Goal: Information Seeking & Learning: Learn about a topic

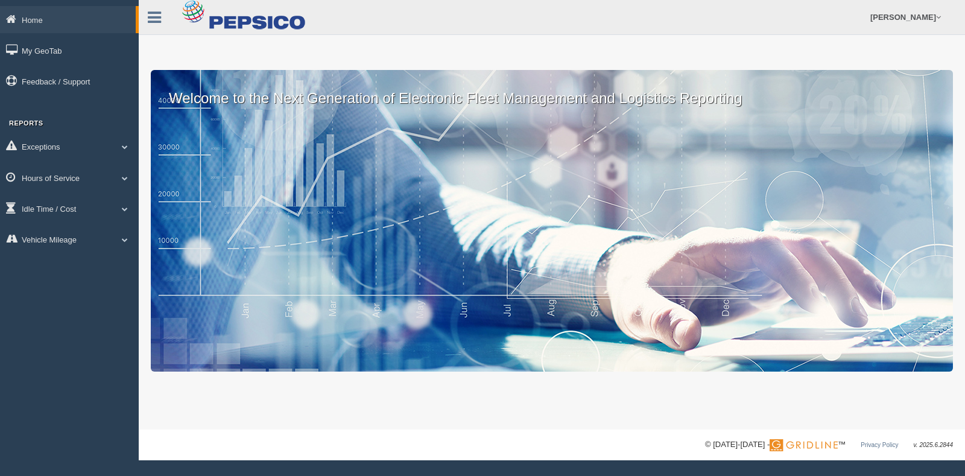
click at [84, 176] on link "Hours of Service" at bounding box center [69, 177] width 139 height 27
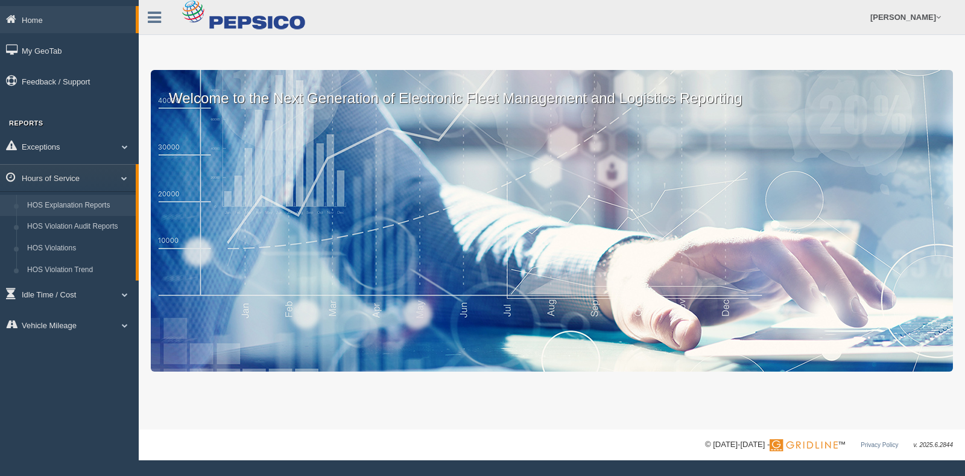
click at [85, 209] on link "HOS Explanation Reports" at bounding box center [79, 206] width 114 height 22
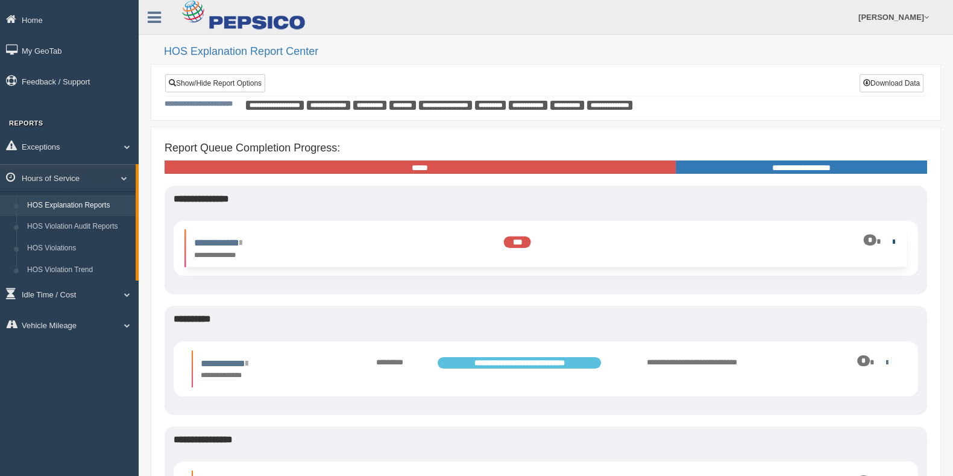
click at [889, 239] on link at bounding box center [892, 242] width 8 height 8
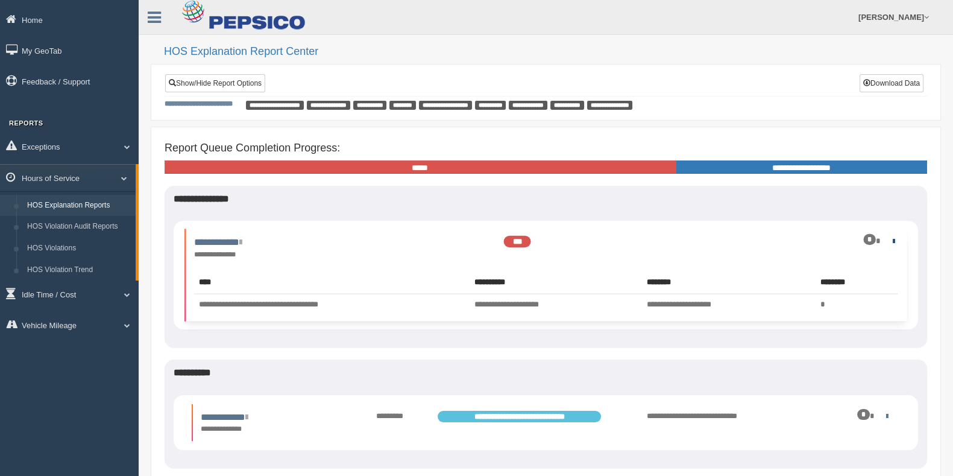
click at [893, 239] on link at bounding box center [892, 241] width 8 height 8
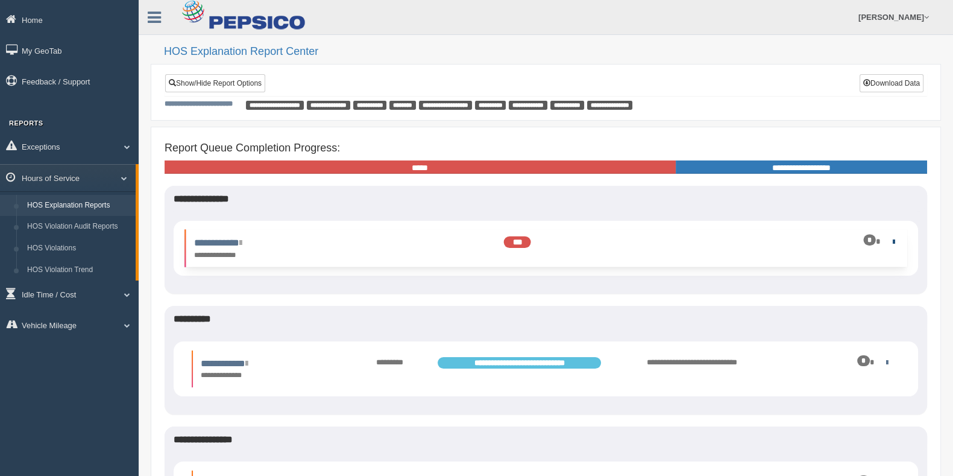
click at [893, 239] on link at bounding box center [892, 242] width 8 height 8
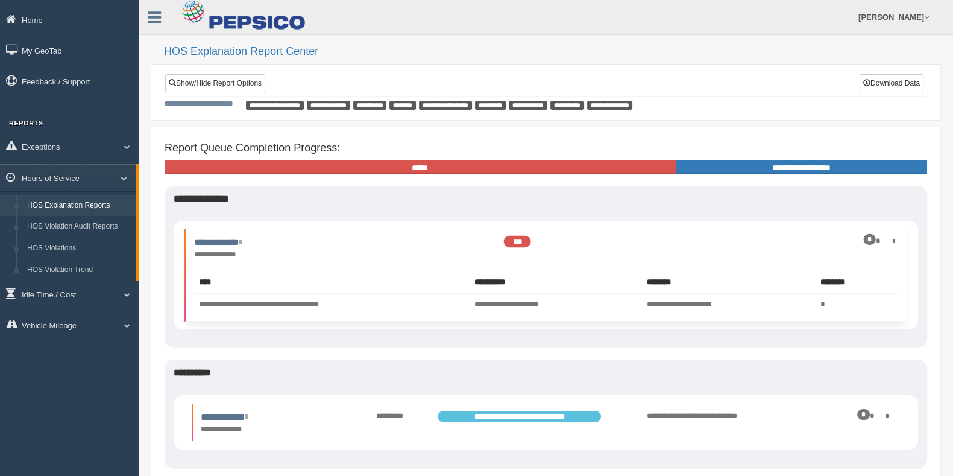
click at [839, 238] on div "*" at bounding box center [844, 240] width 107 height 11
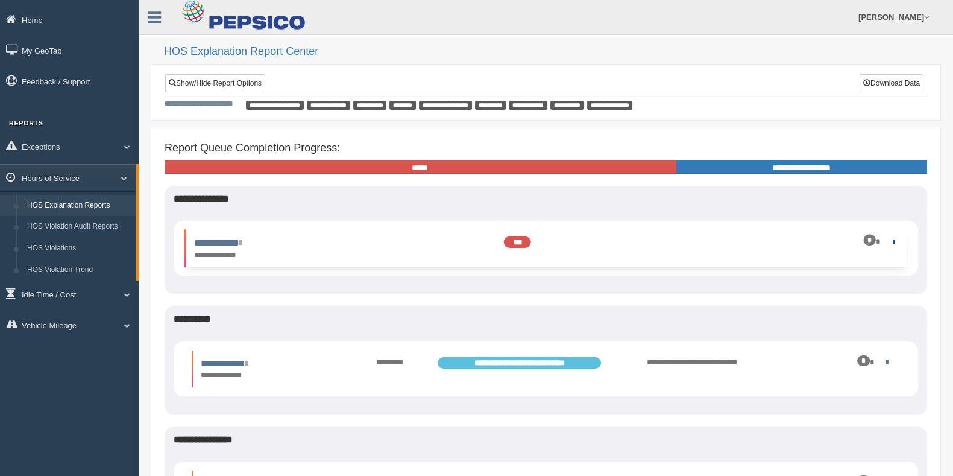
click at [892, 239] on link at bounding box center [892, 242] width 8 height 8
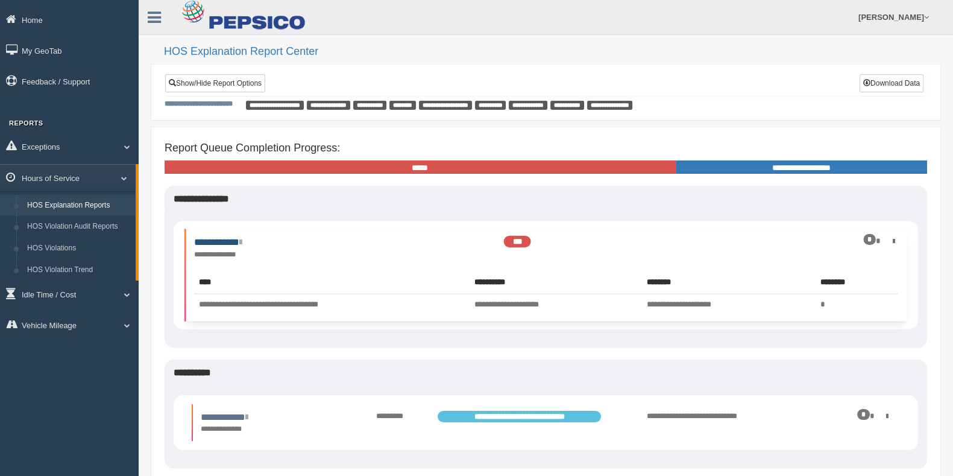
click at [242, 239] on link "**********" at bounding box center [218, 242] width 48 height 9
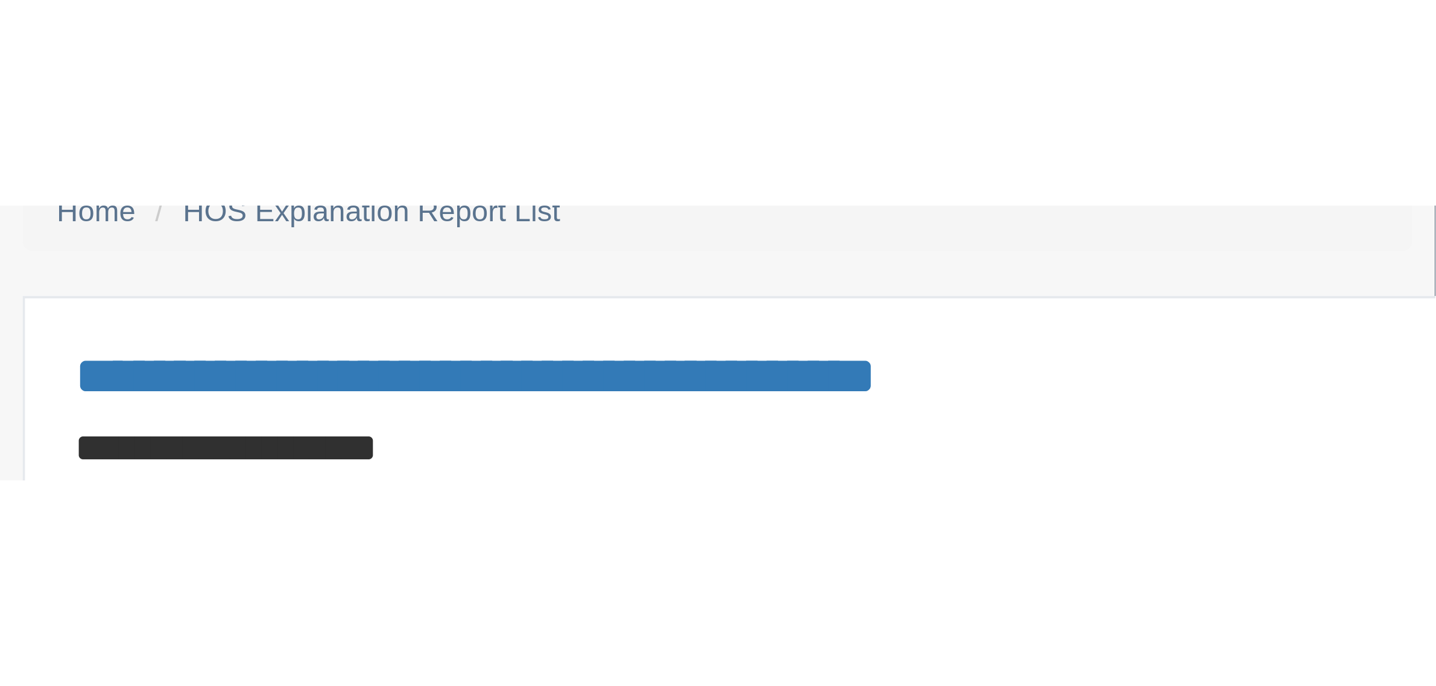
scroll to position [34, 0]
